Goal: Information Seeking & Learning: Learn about a topic

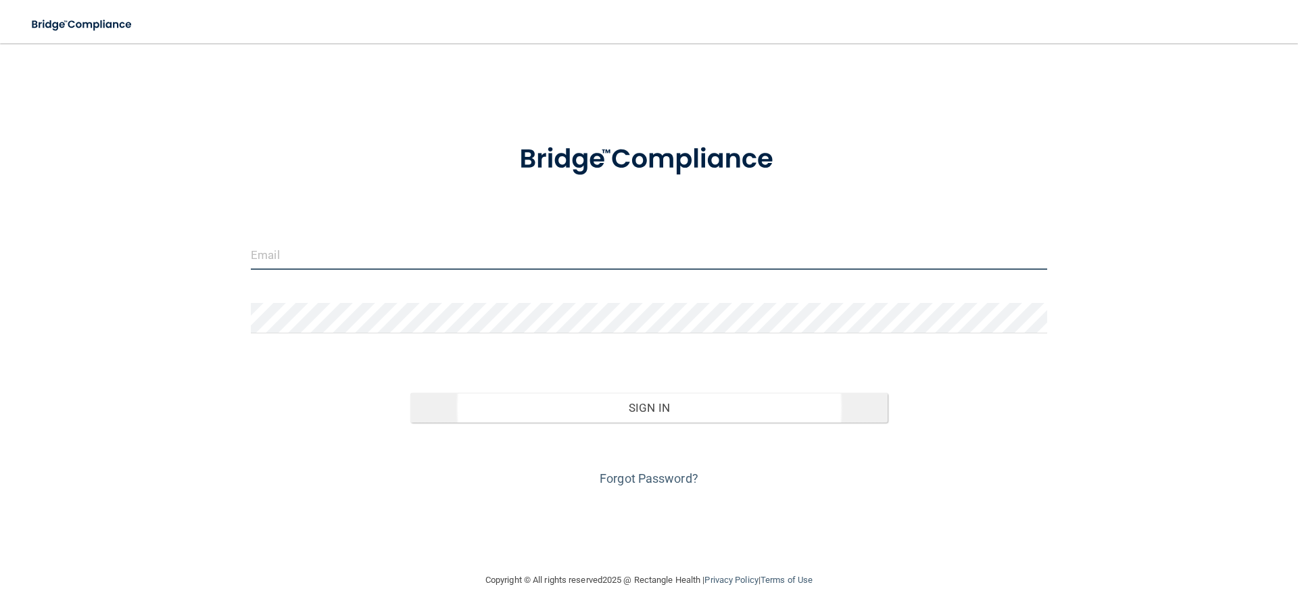
type input "[EMAIL_ADDRESS][DOMAIN_NAME]"
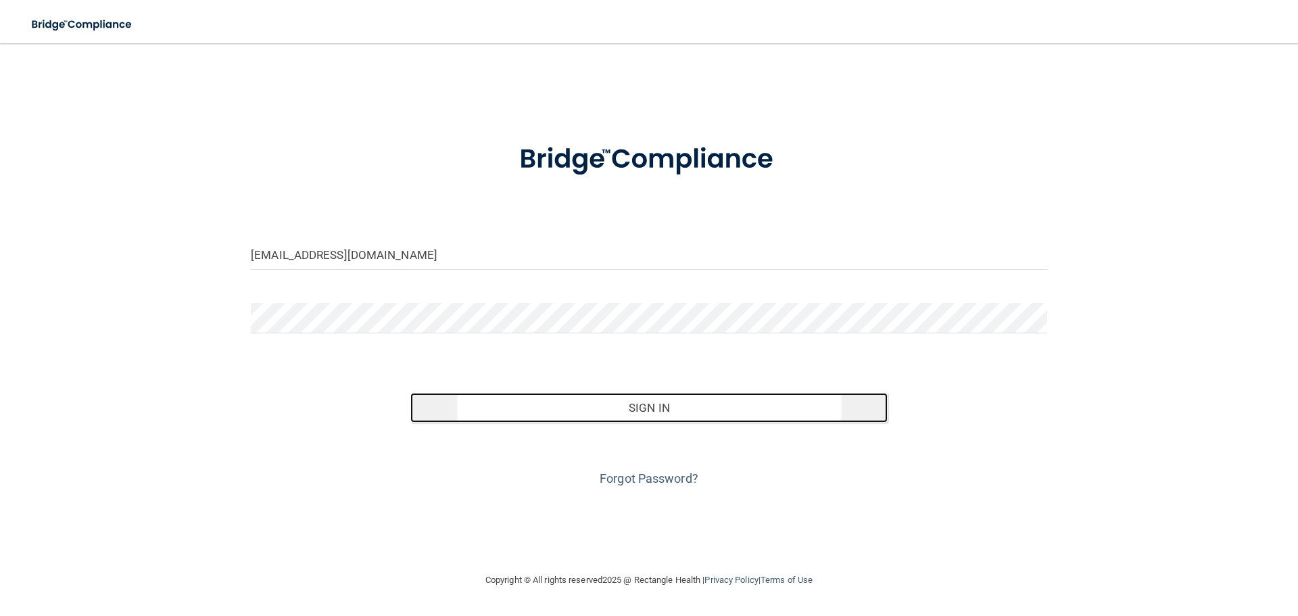
click at [679, 410] on button "Sign In" at bounding box center [649, 408] width 478 height 30
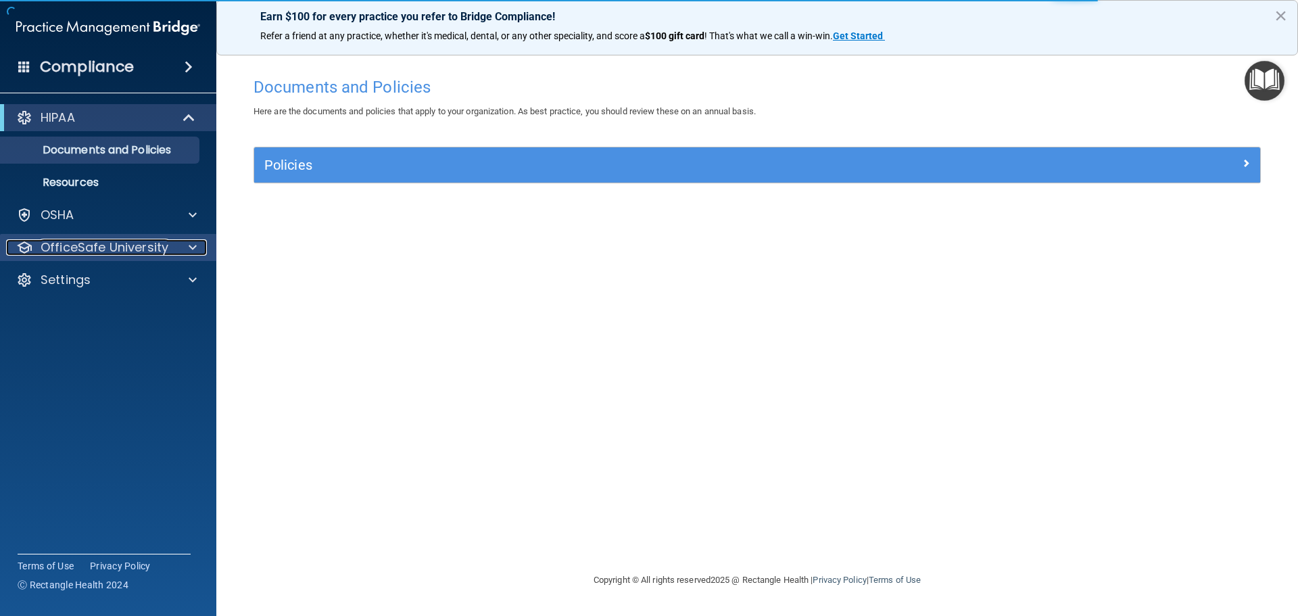
click at [76, 245] on p "OfficeSafe University" at bounding box center [105, 247] width 128 height 16
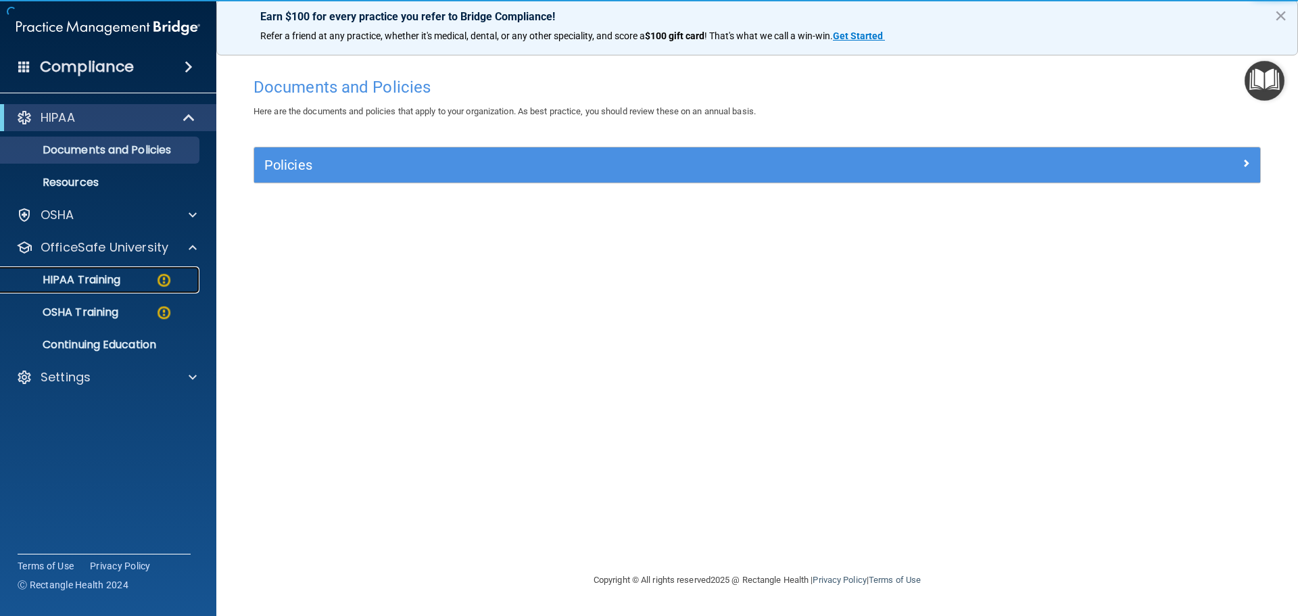
click at [77, 280] on p "HIPAA Training" at bounding box center [65, 280] width 112 height 14
